Goal: Transaction & Acquisition: Purchase product/service

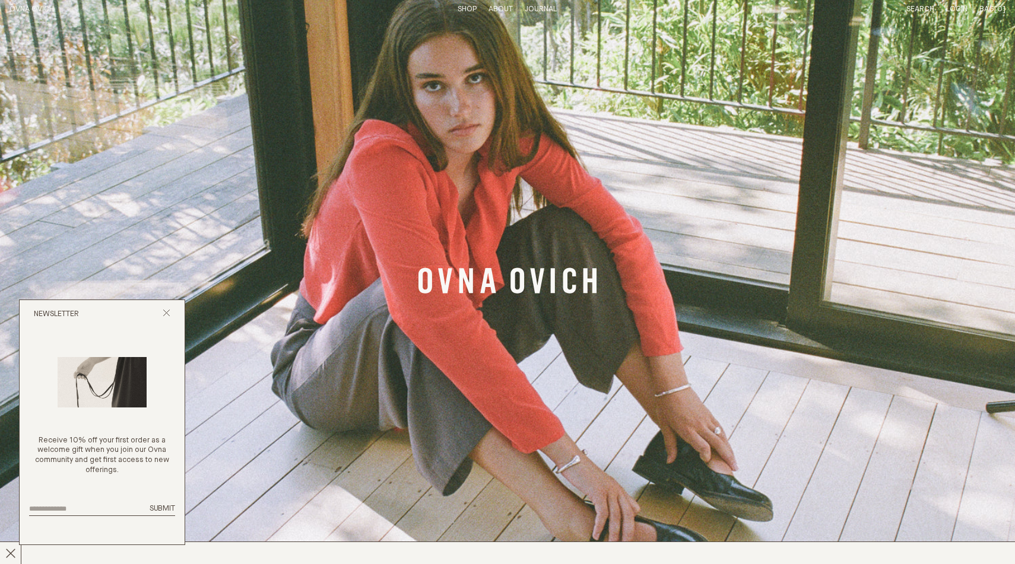
click at [466, 10] on link "Shop" at bounding box center [467, 9] width 19 height 8
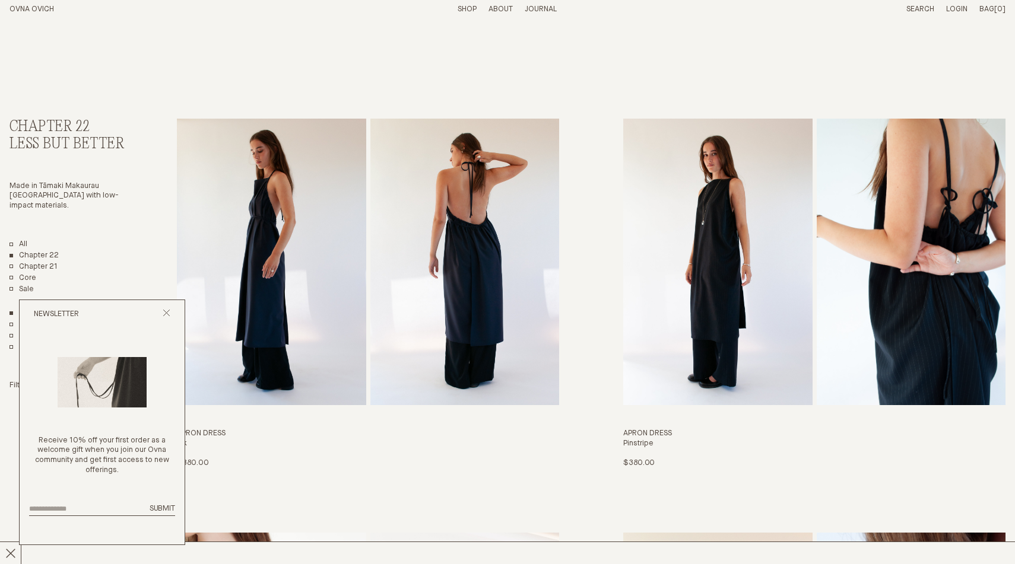
click at [166, 309] on div "Newsletter" at bounding box center [102, 314] width 165 height 28
click at [166, 311] on icon "Close popup" at bounding box center [167, 313] width 8 height 8
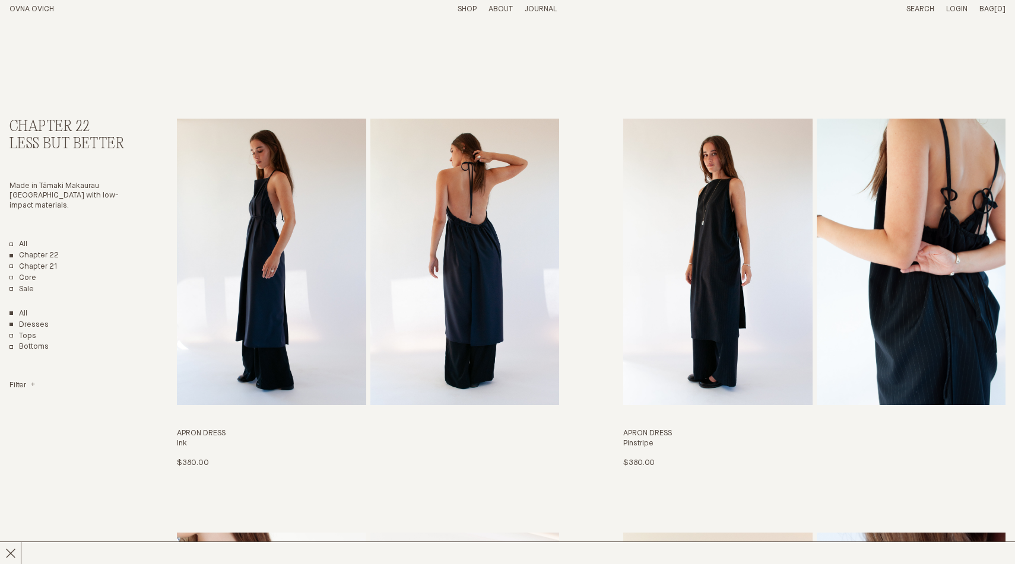
click at [43, 328] on link "Dresses" at bounding box center [28, 325] width 39 height 10
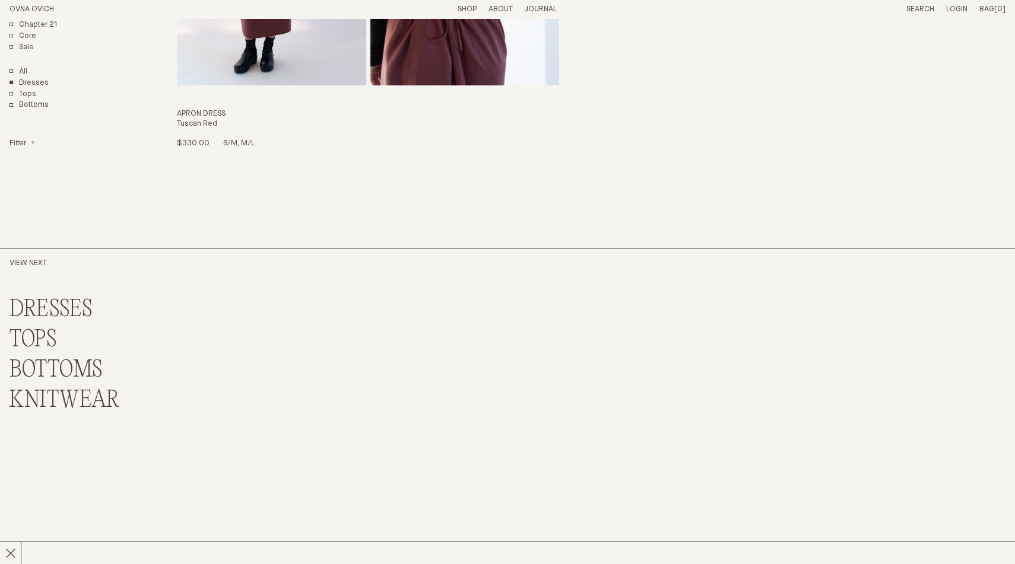
scroll to position [787, 0]
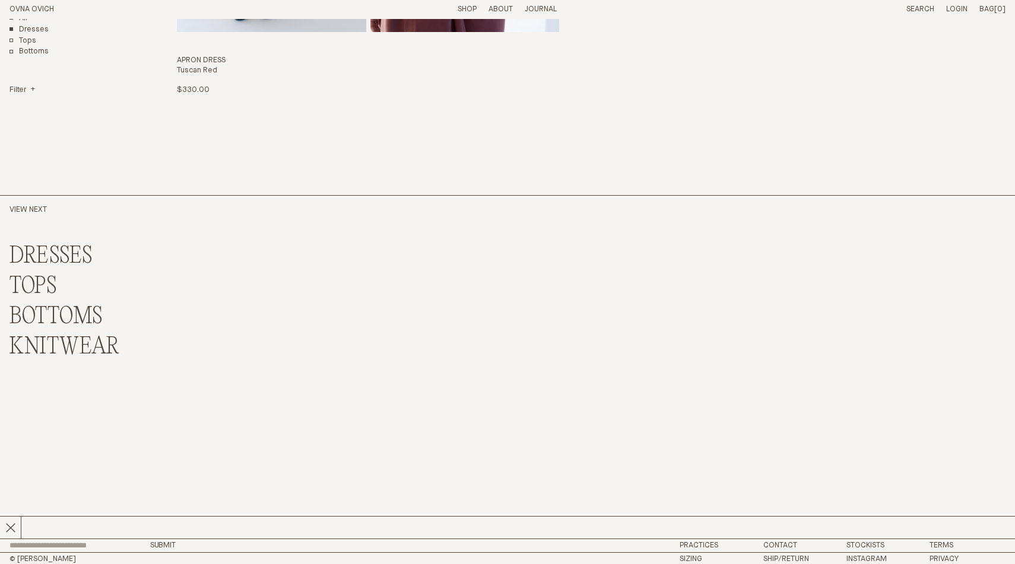
click at [55, 253] on link "DRESSES" at bounding box center [50, 257] width 83 height 26
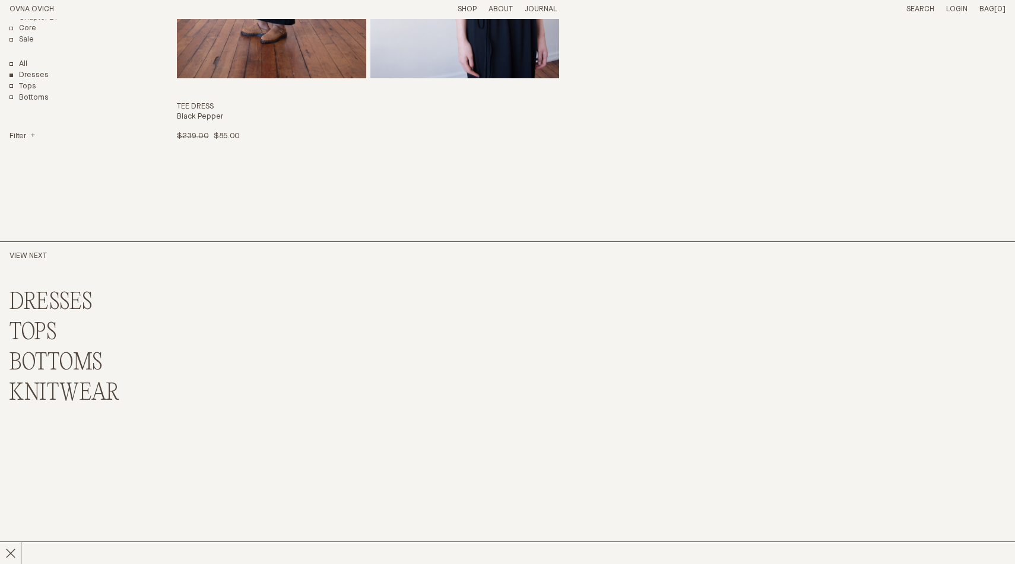
scroll to position [2000, 0]
